Goal: Find specific page/section: Find specific page/section

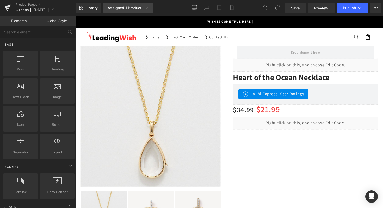
click at [146, 8] on icon at bounding box center [146, 7] width 5 height 5
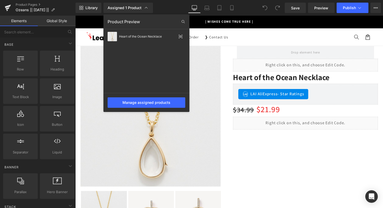
click at [172, 6] on div "Library Assigned 1 Product Product Preview Heart of the Ocean Necklace Manage a…" at bounding box center [230, 8] width 308 height 10
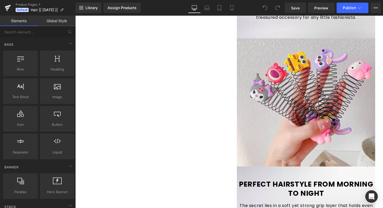
scroll to position [339, 0]
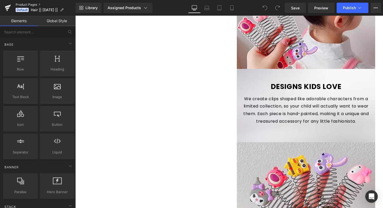
click at [29, 4] on link "Product Pages" at bounding box center [46, 5] width 60 height 4
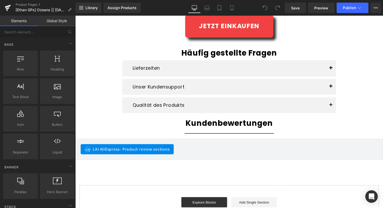
scroll to position [909, 0]
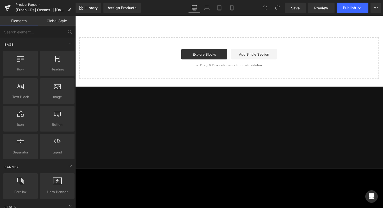
click at [29, 3] on link "Product Pages" at bounding box center [46, 5] width 60 height 4
